Goal: Browse casually

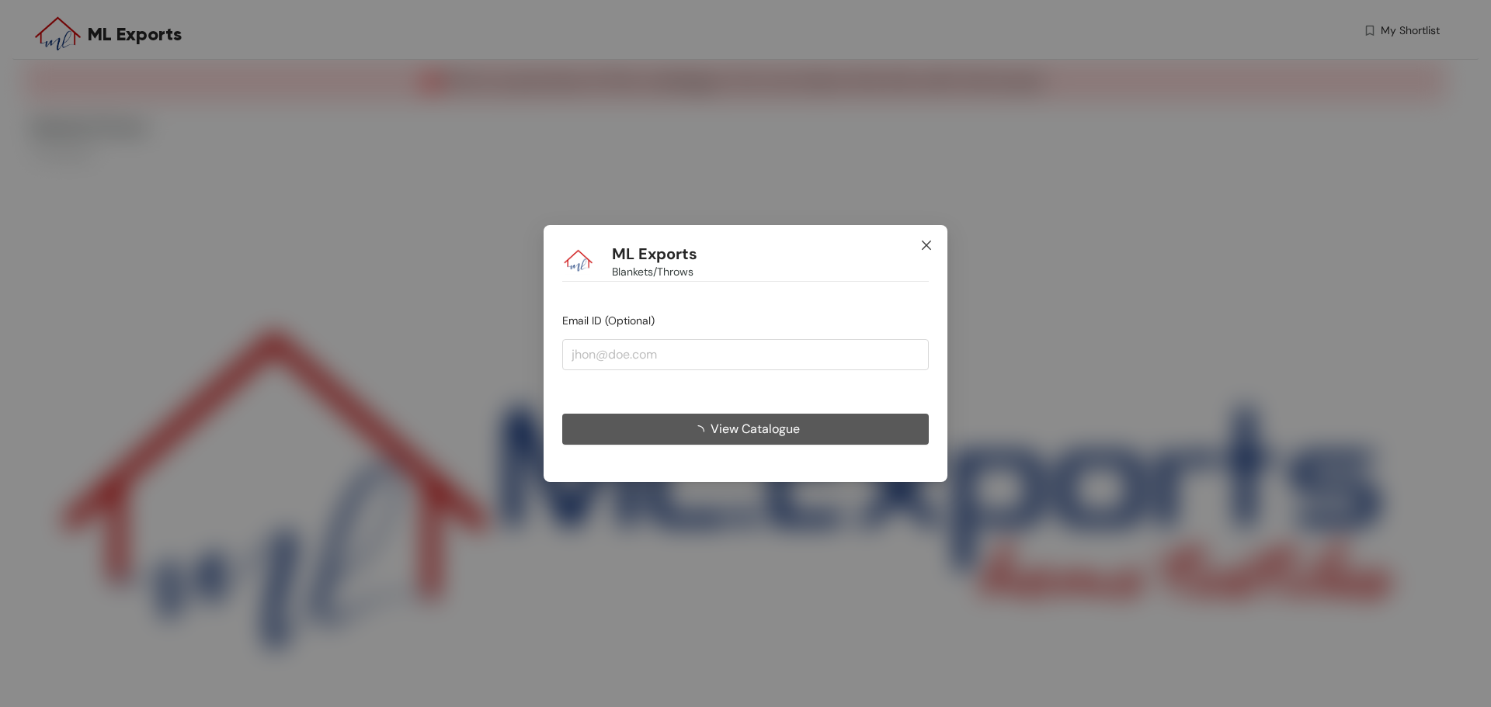
click at [933, 243] on span "Close" at bounding box center [926, 246] width 42 height 42
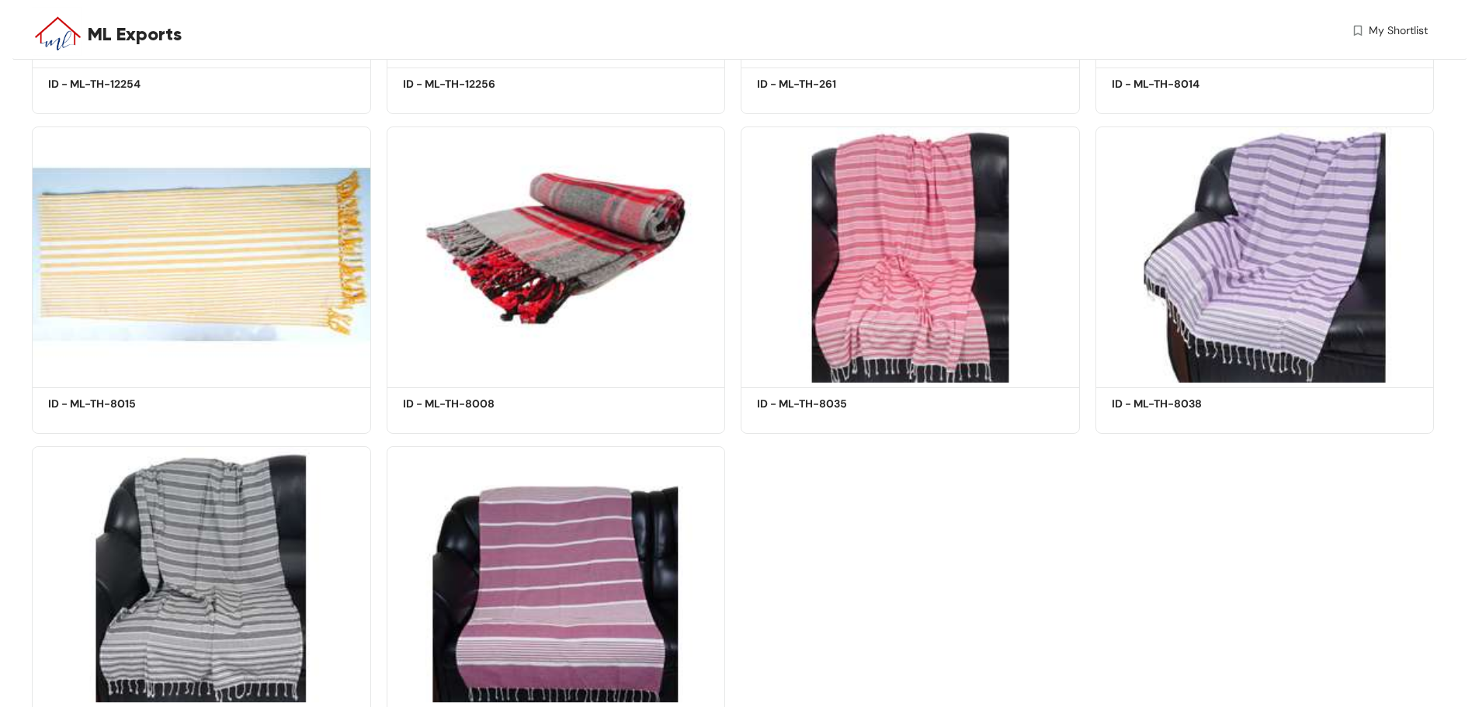
scroll to position [2995, 0]
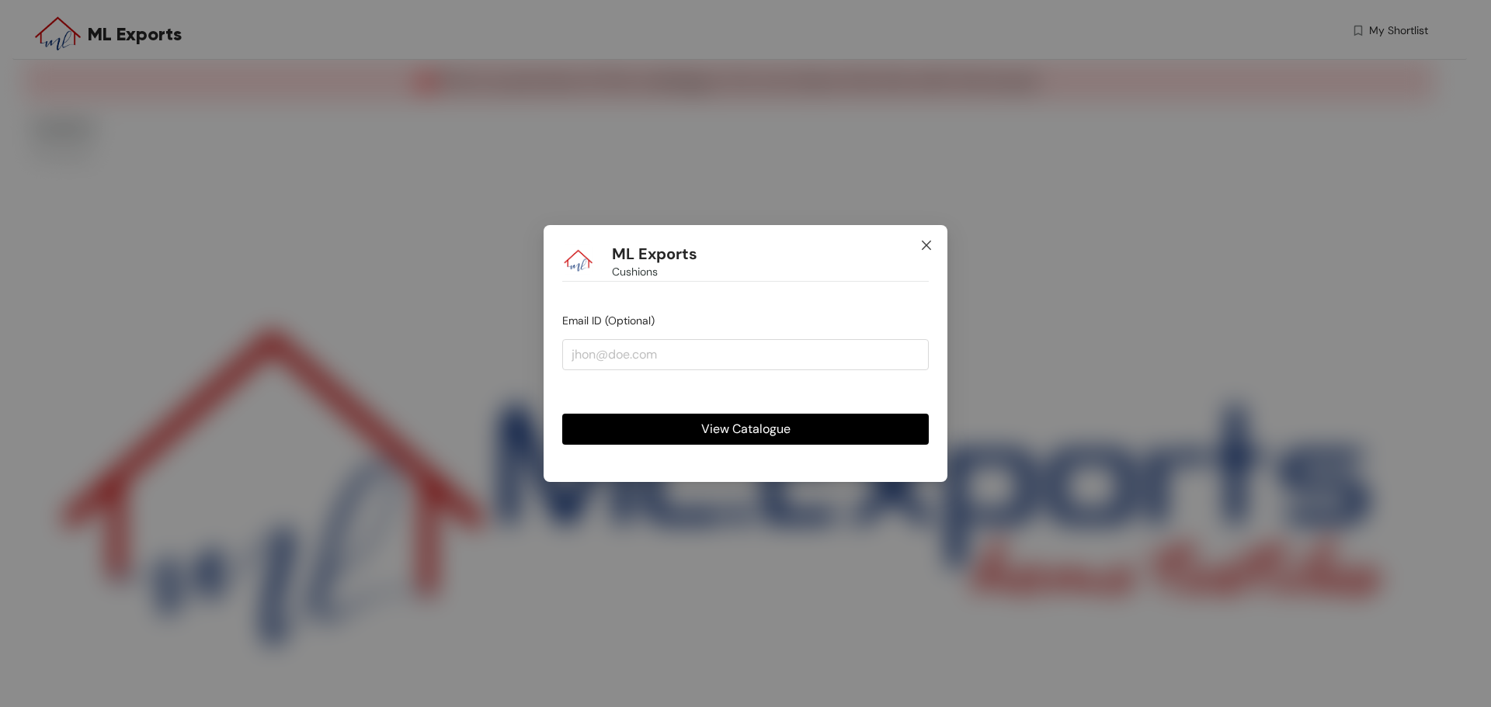
click at [920, 243] on icon "close" at bounding box center [926, 245] width 12 height 12
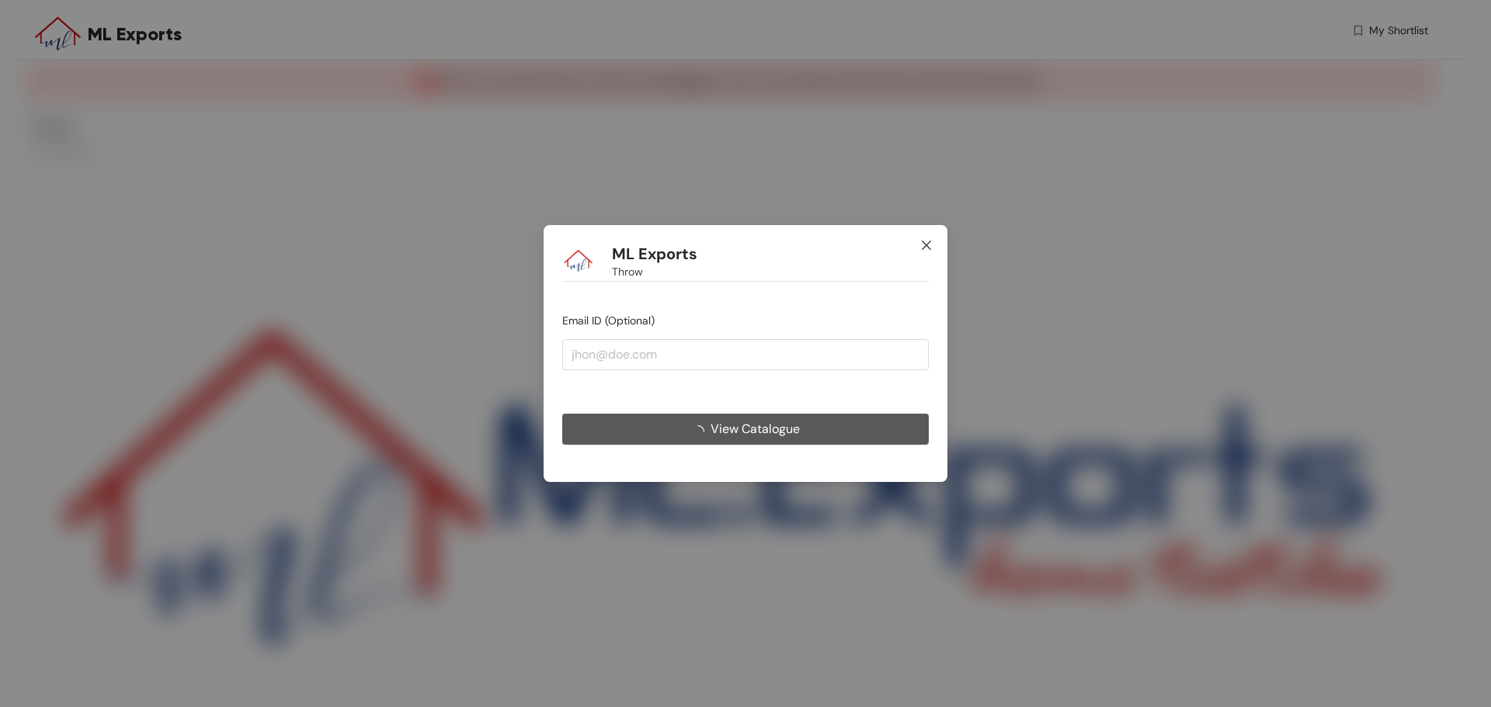
click at [925, 249] on icon "close" at bounding box center [926, 245] width 12 height 12
